Goal: Information Seeking & Learning: Learn about a topic

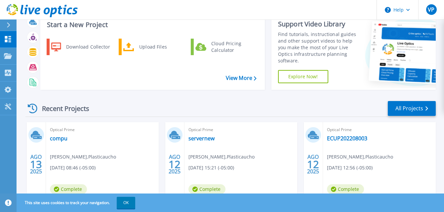
scroll to position [33, 0]
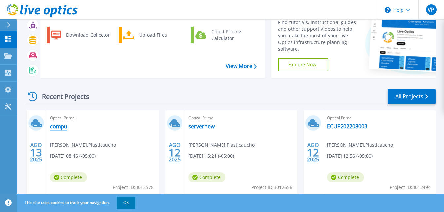
click at [54, 125] on link "compu" at bounding box center [59, 126] width 18 height 7
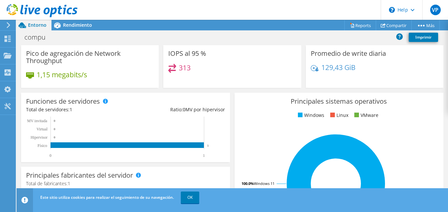
scroll to position [264, 0]
click at [194, 192] on link "OK" at bounding box center [190, 198] width 18 height 12
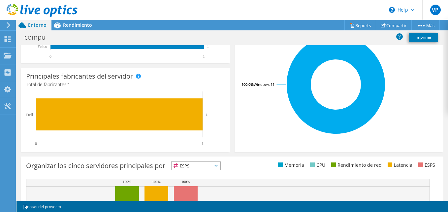
scroll to position [254, 0]
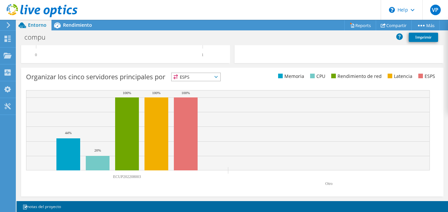
click at [212, 75] on span "ESPS" at bounding box center [196, 77] width 49 height 8
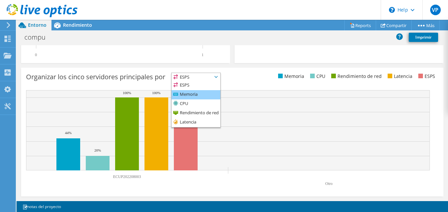
click at [203, 93] on li "Memoria" at bounding box center [196, 94] width 49 height 9
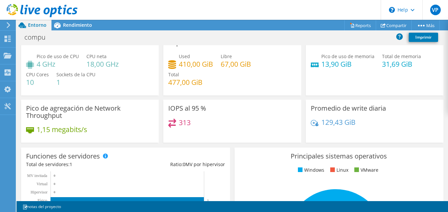
scroll to position [0, 0]
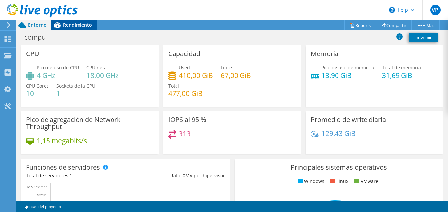
click at [72, 22] on span "Rendimiento" at bounding box center [77, 25] width 29 height 6
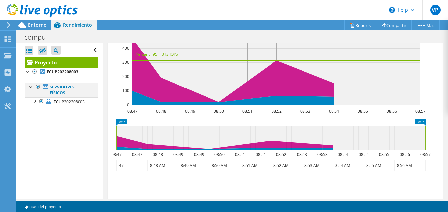
click at [30, 88] on div at bounding box center [31, 86] width 7 height 7
click at [38, 101] on div at bounding box center [41, 101] width 7 height 8
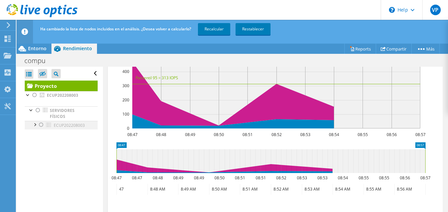
click at [36, 125] on div at bounding box center [34, 124] width 7 height 7
click at [34, 97] on div at bounding box center [34, 95] width 7 height 8
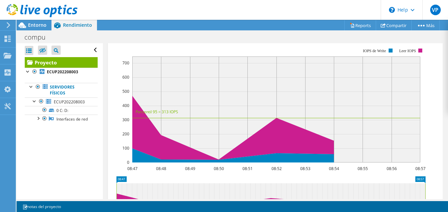
scroll to position [165, 0]
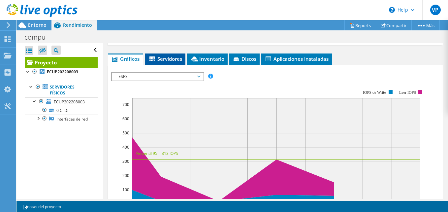
click at [169, 58] on span "Servidores" at bounding box center [166, 58] width 34 height 7
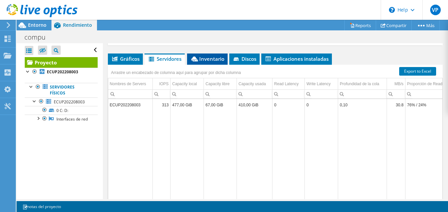
click at [204, 59] on span "Inventario" at bounding box center [208, 58] width 34 height 7
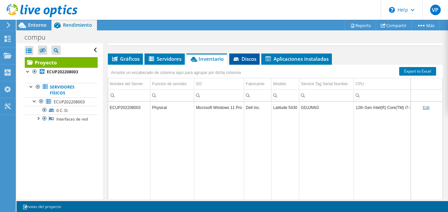
click at [248, 60] on span "Discos" at bounding box center [245, 58] width 24 height 7
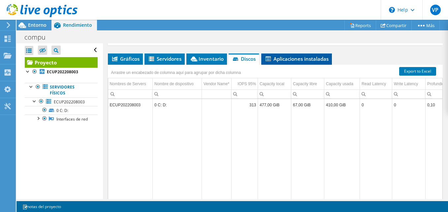
click at [282, 58] on span "Aplicaciones instaladas" at bounding box center [297, 58] width 64 height 7
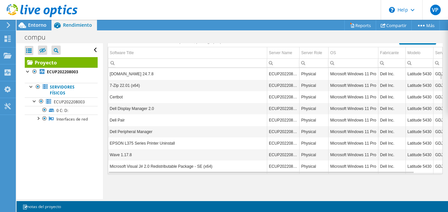
scroll to position [119, 0]
